Goal: Find specific page/section: Find specific page/section

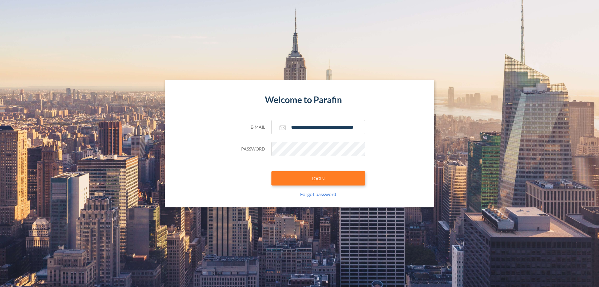
type input "**********"
click at [318, 178] on button "LOGIN" at bounding box center [319, 178] width 94 height 14
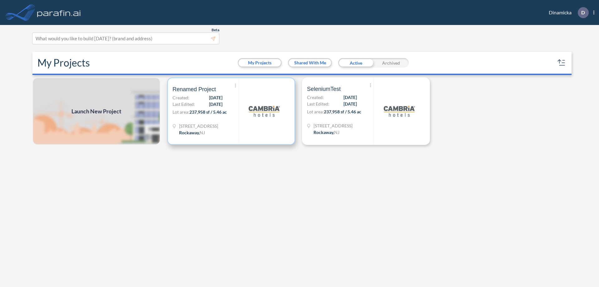
scroll to position [2, 0]
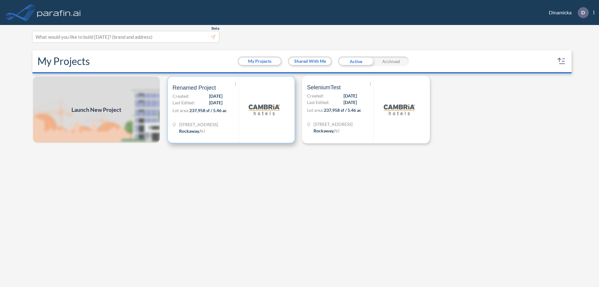
click at [231, 110] on p "Lot area: 237,958 sf / 5.46 ac" at bounding box center [206, 111] width 66 height 9
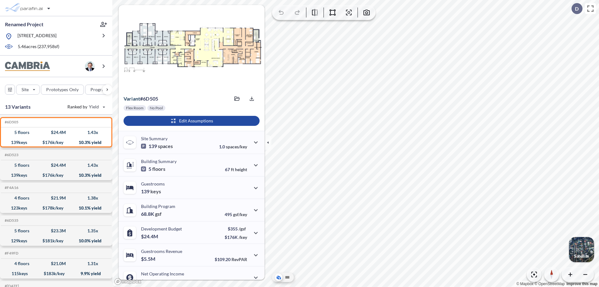
scroll to position [32, 0]
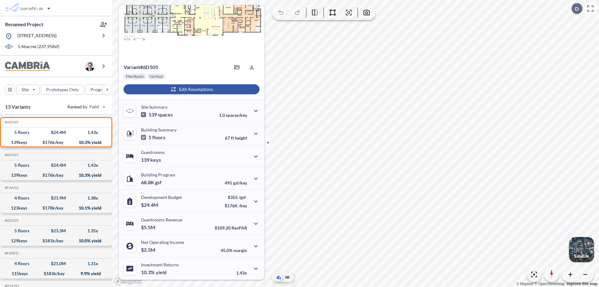
click at [191, 89] on div "button" at bounding box center [192, 89] width 136 height 10
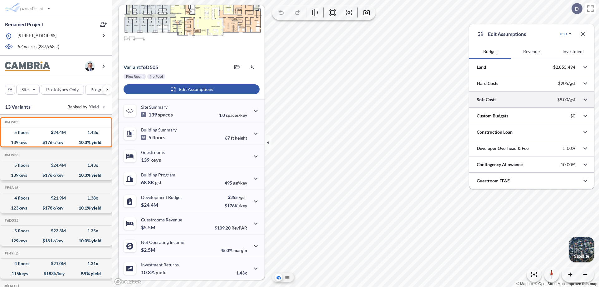
click at [532, 100] on div at bounding box center [531, 99] width 125 height 16
